Goal: Task Accomplishment & Management: Manage account settings

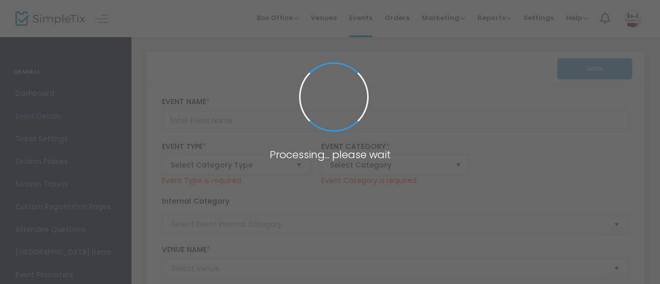
type input "2025 U-Pick [DATE]"
type textarea "Spend two peaceful hours on the farm as you wander through rows of flowers, roc…"
type input "Buy Tickets"
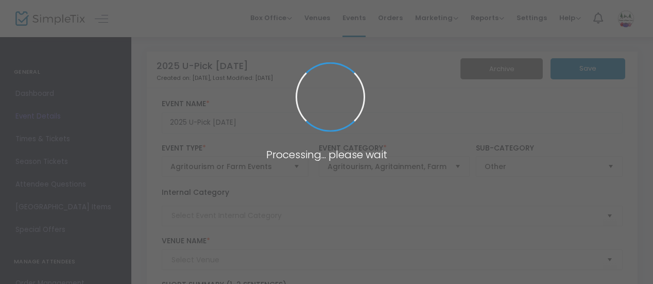
type input "Petals and [GEOGRAPHIC_DATA]"
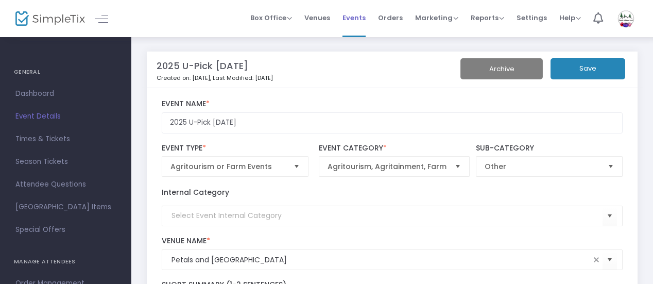
click at [353, 19] on span "Events" at bounding box center [354, 18] width 23 height 26
